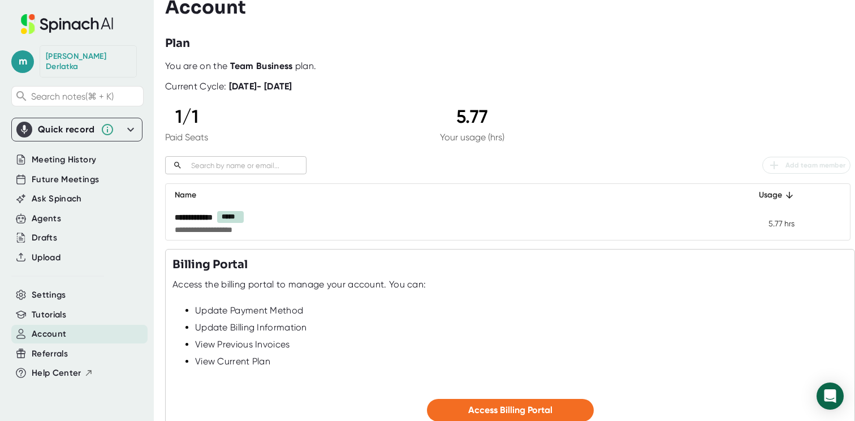
scroll to position [105, 0]
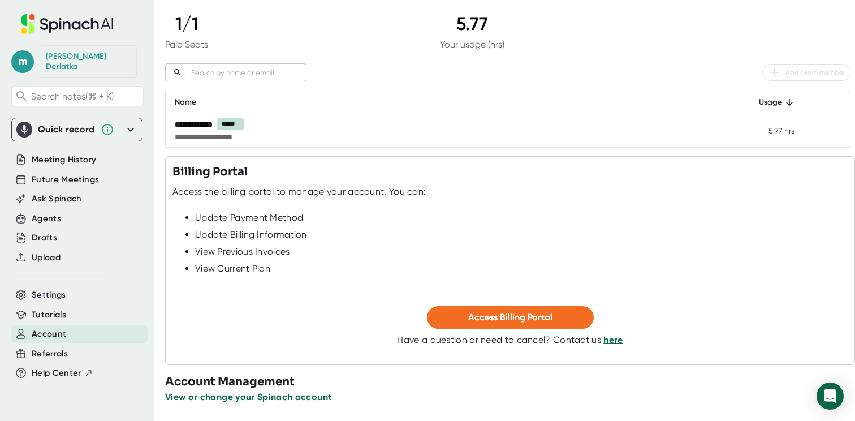
click at [281, 398] on span "View or change your Spinach account" at bounding box center [248, 396] width 166 height 11
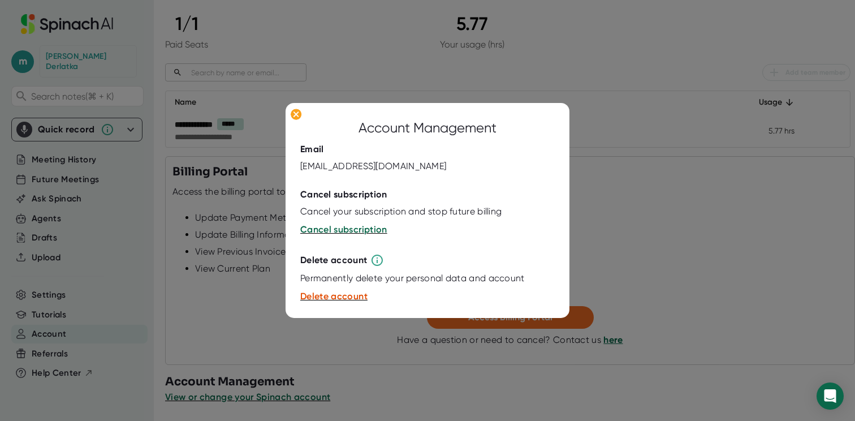
click at [255, 208] on div at bounding box center [427, 210] width 855 height 421
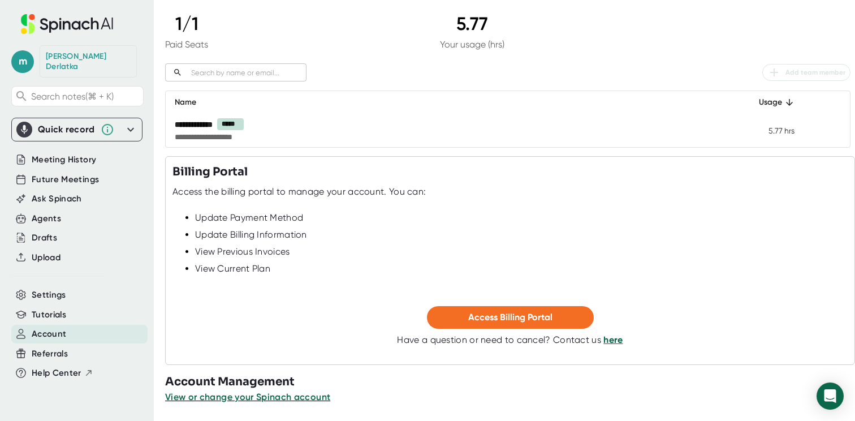
scroll to position [0, 0]
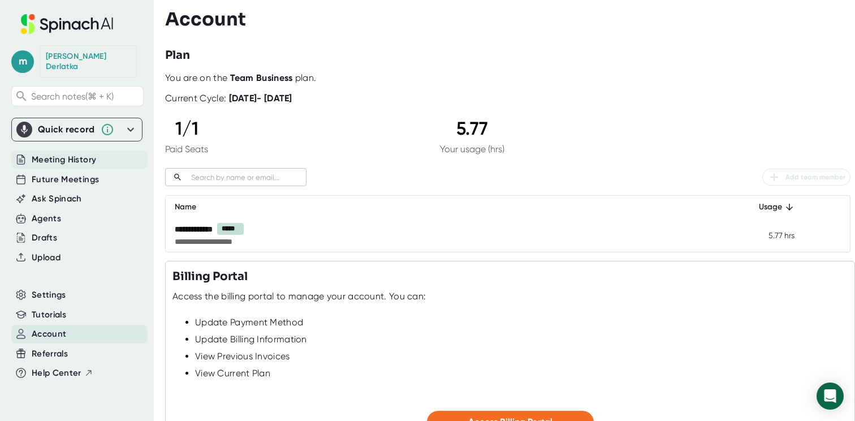
click at [48, 153] on span "Meeting History" at bounding box center [64, 159] width 64 height 13
